Goal: Task Accomplishment & Management: Manage account settings

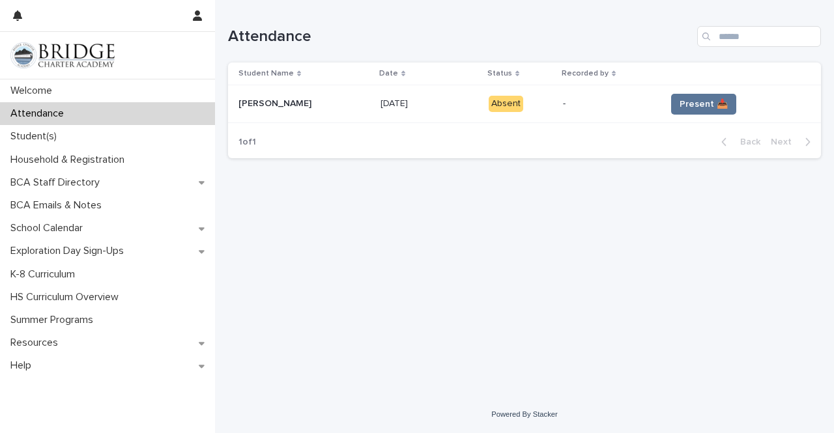
click at [90, 104] on div "Attendance" at bounding box center [107, 113] width 215 height 23
click at [704, 87] on td "Present 📥" at bounding box center [740, 104] width 160 height 38
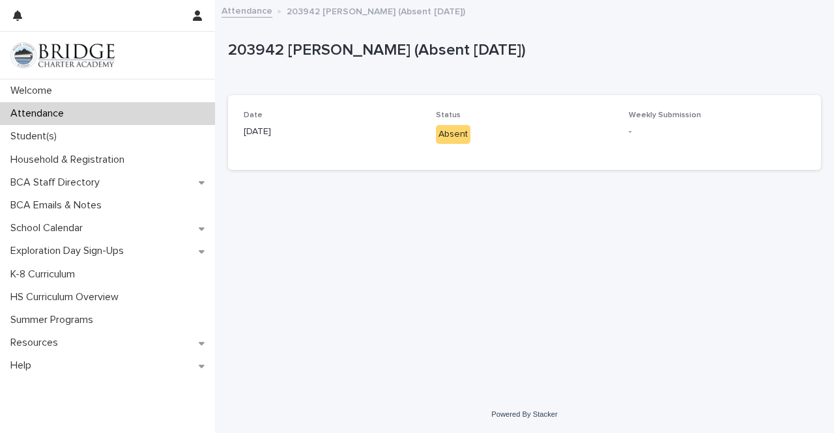
click at [29, 53] on img at bounding box center [62, 55] width 104 height 26
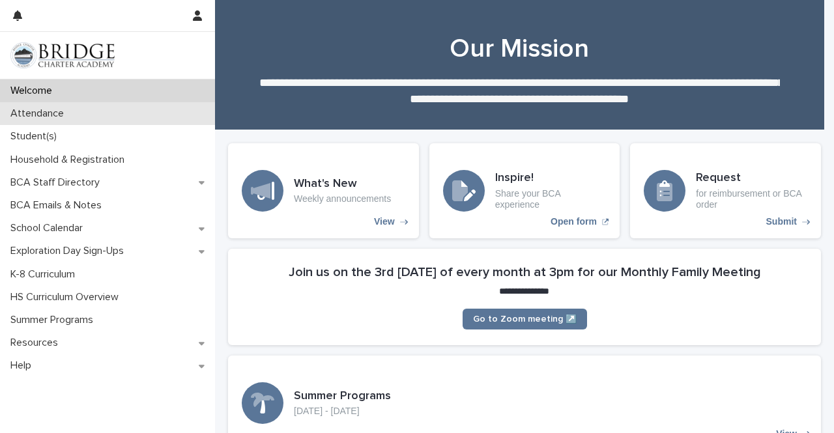
click at [16, 111] on p "Attendance" at bounding box center [39, 113] width 69 height 12
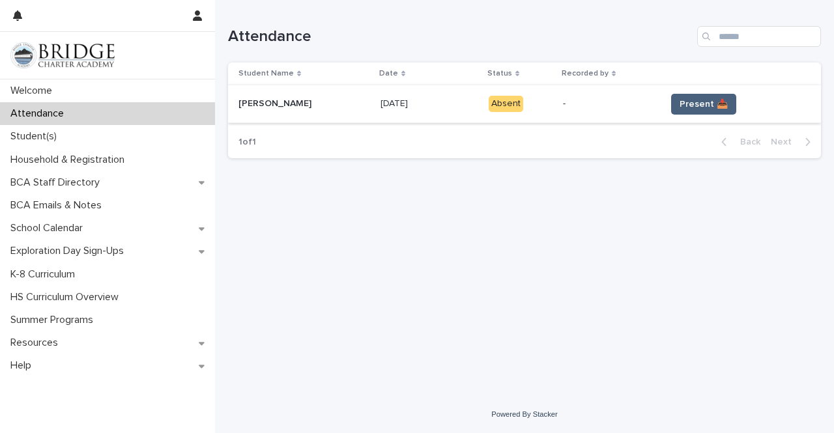
click at [692, 101] on span "Present 📥" at bounding box center [703, 104] width 48 height 13
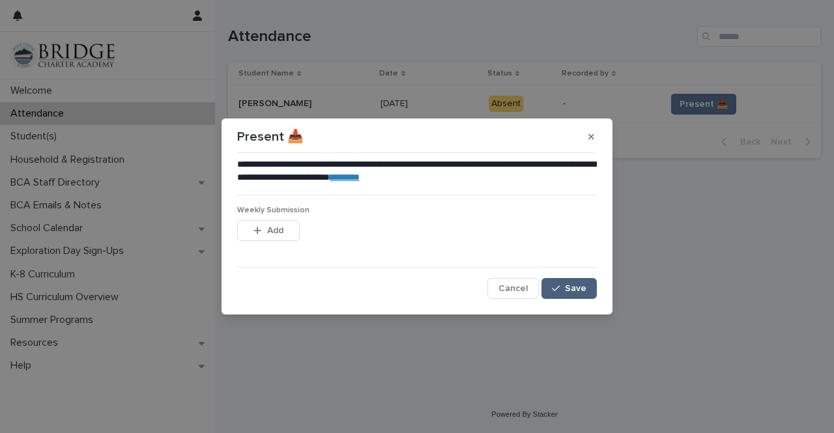
click at [580, 279] on button "Save" at bounding box center [568, 288] width 55 height 21
